Goal: Transaction & Acquisition: Book appointment/travel/reservation

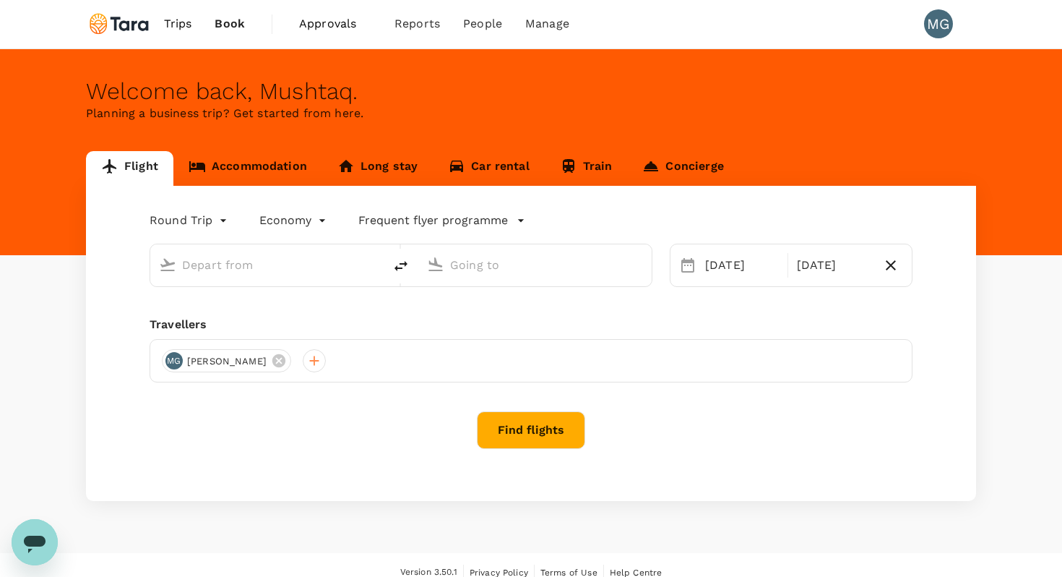
type input "[GEOGRAPHIC_DATA], [GEOGRAPHIC_DATA] (any)"
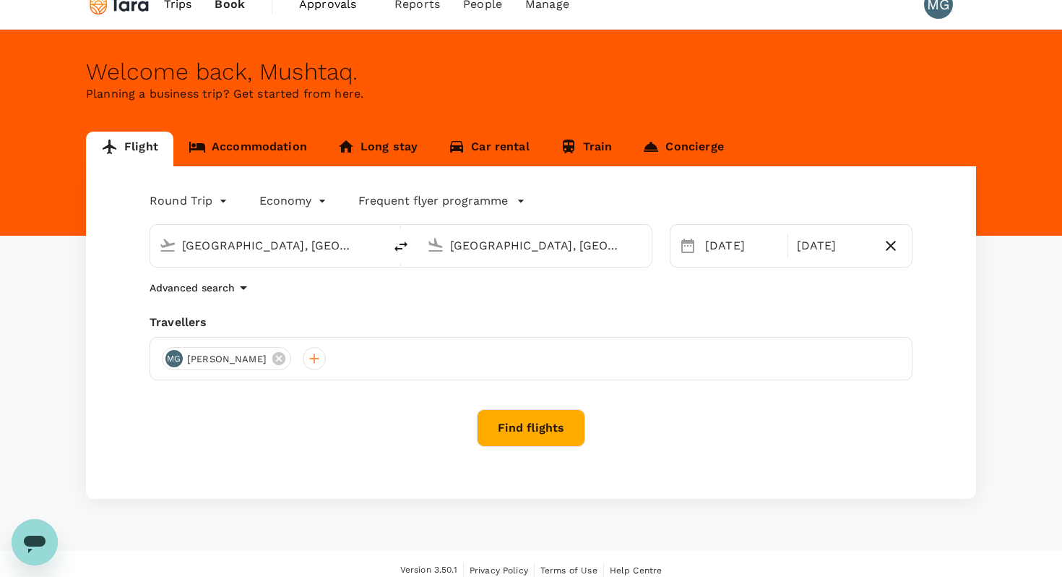
scroll to position [33, 0]
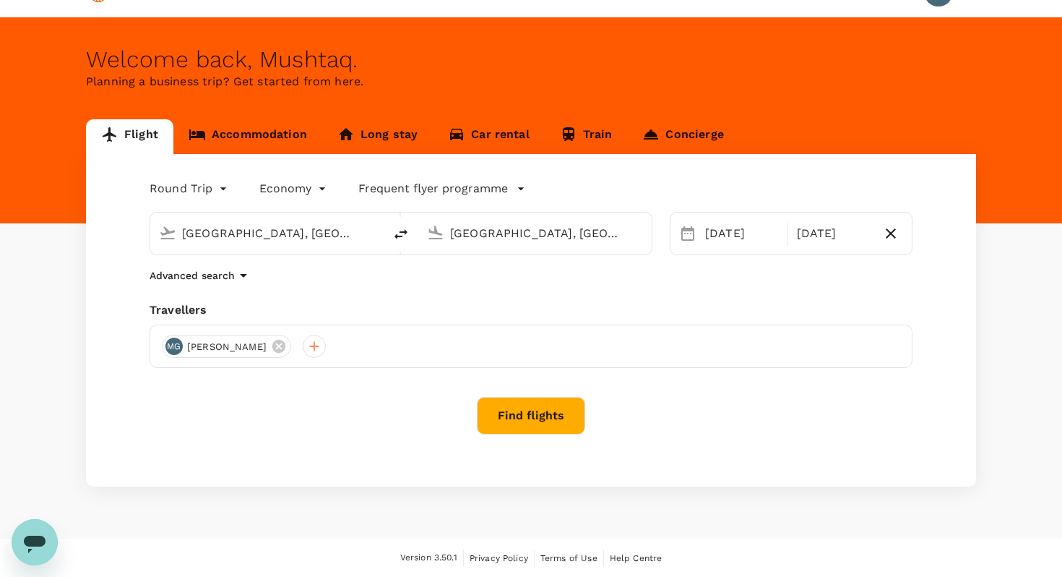
click at [248, 236] on input "[GEOGRAPHIC_DATA], [GEOGRAPHIC_DATA] (any)" at bounding box center [267, 233] width 171 height 22
click at [418, 184] on p "Frequent flyer programme" at bounding box center [433, 188] width 150 height 17
click at [515, 302] on div at bounding box center [531, 288] width 1062 height 577
click at [525, 233] on input "[GEOGRAPHIC_DATA], [GEOGRAPHIC_DATA] (any)" at bounding box center [535, 233] width 171 height 22
click at [522, 271] on div "Advanced search" at bounding box center [531, 275] width 763 height 17
